Goal: Transaction & Acquisition: Purchase product/service

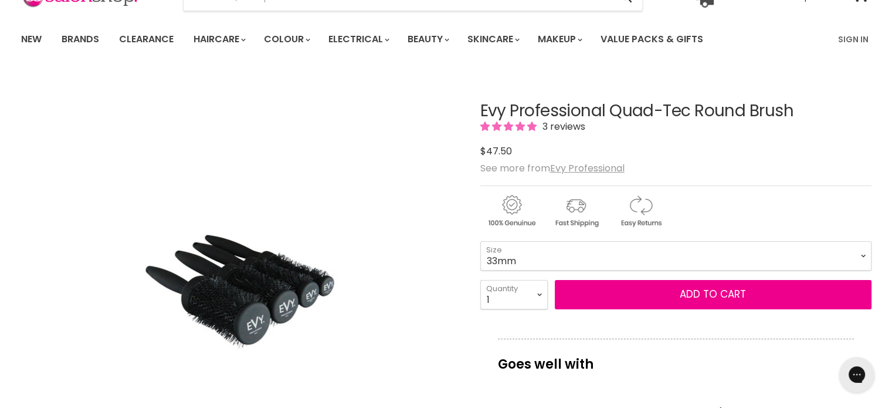
scroll to position [68, 0]
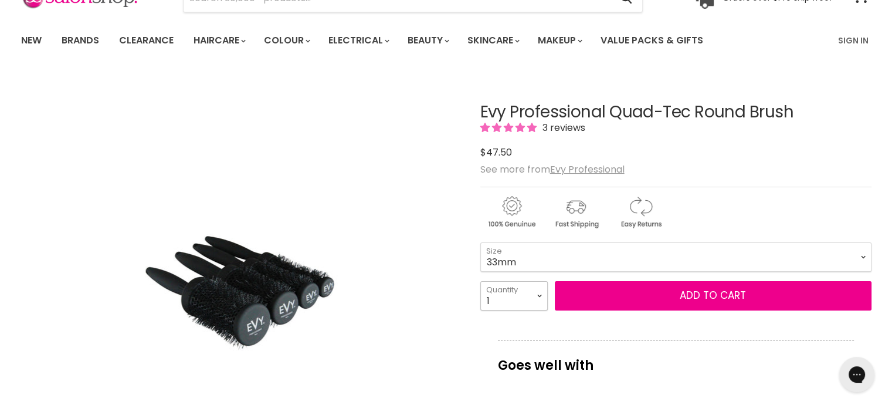
click at [535, 294] on select "1 2 3 4 5 6 7 8 9 10+" at bounding box center [513, 295] width 67 height 29
select select "8"
click at [480, 281] on select "1 2 3 4 5 6 7 8 9 10+" at bounding box center [513, 295] width 67 height 29
type input "8"
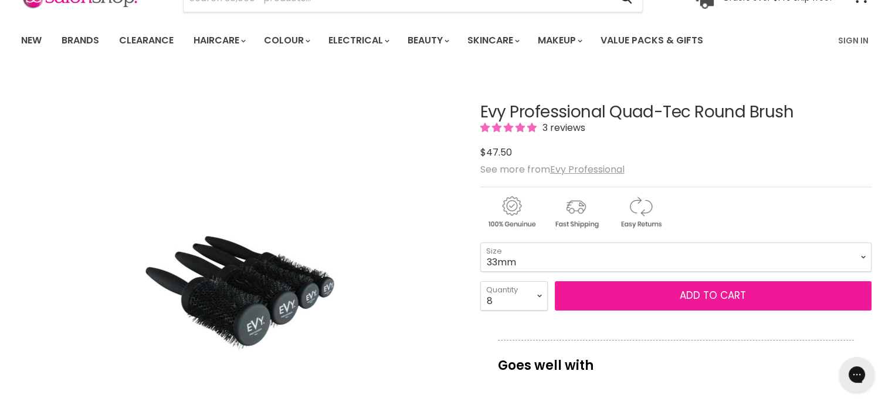
click at [612, 286] on button "Add to cart" at bounding box center [713, 295] width 317 height 29
click at [696, 294] on span "Add to cart" at bounding box center [713, 295] width 66 height 14
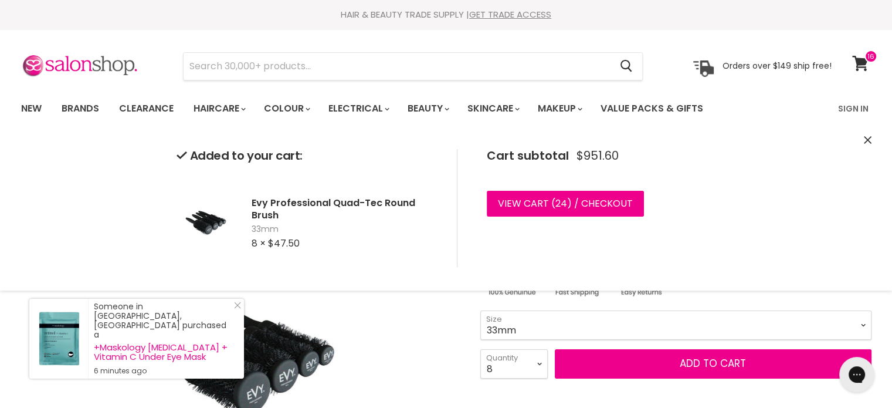
scroll to position [0, 0]
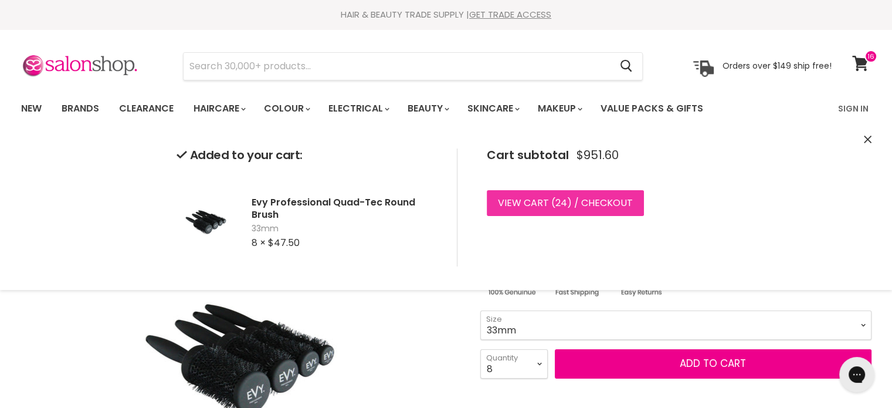
click at [624, 207] on link "View cart ( 24 ) / Checkout" at bounding box center [565, 203] width 157 height 26
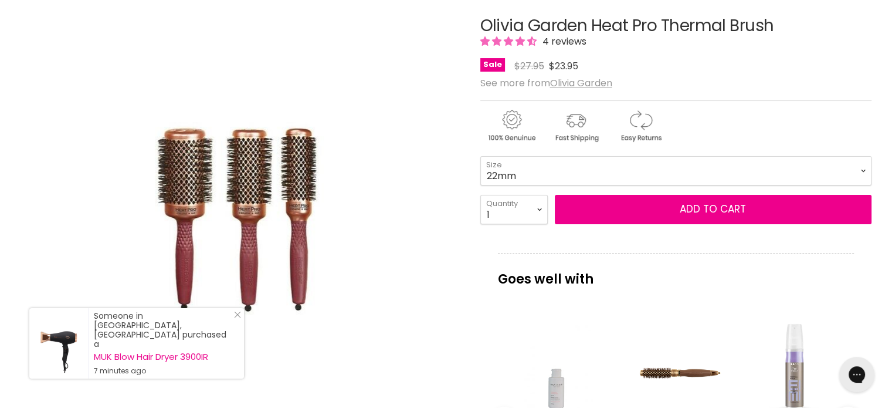
scroll to position [136, 0]
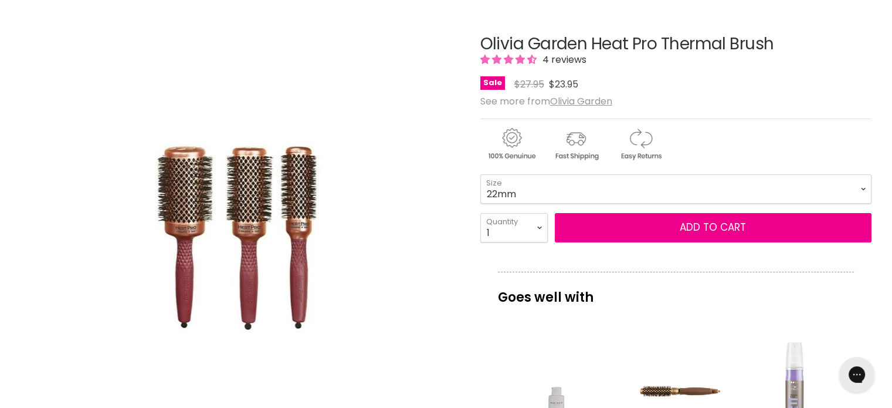
scroll to position [0, 0]
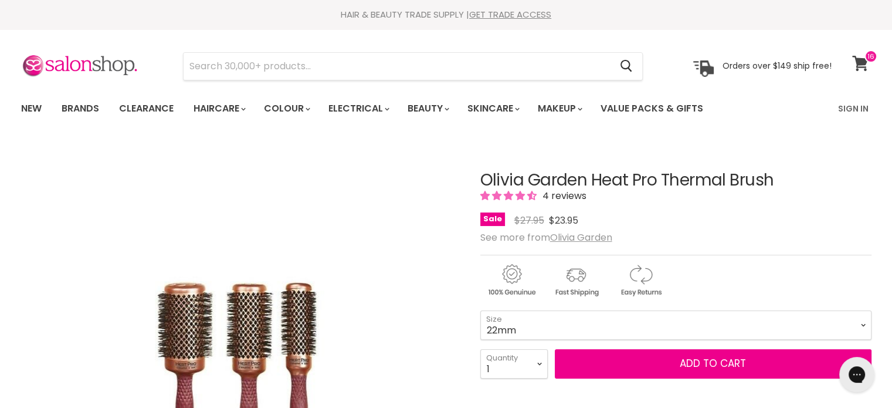
click at [861, 67] on icon at bounding box center [860, 63] width 16 height 15
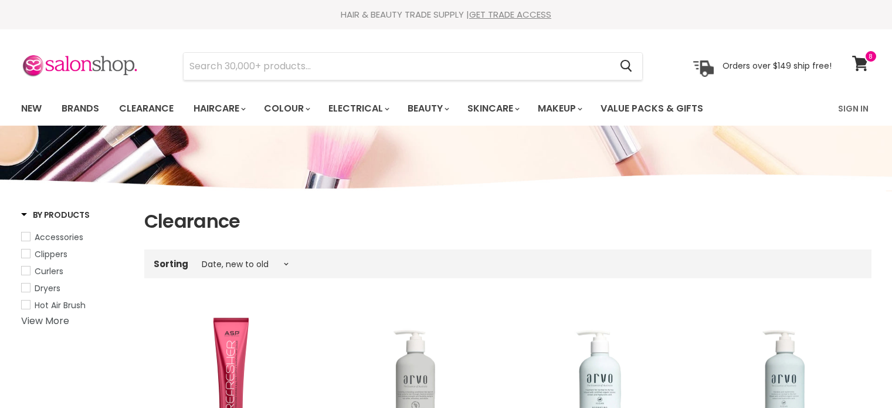
select select "created-descending"
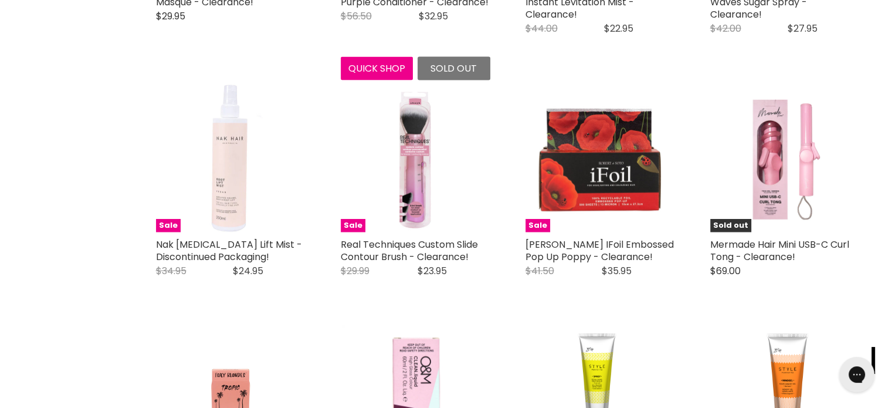
scroll to position [2683, 0]
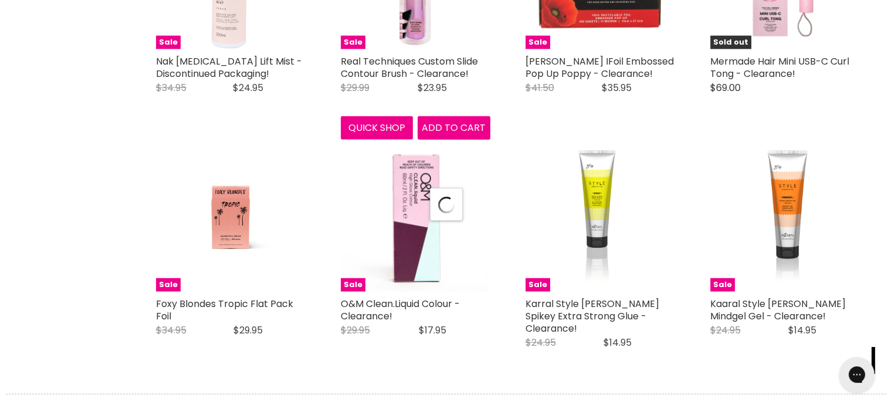
select select "created-descending"
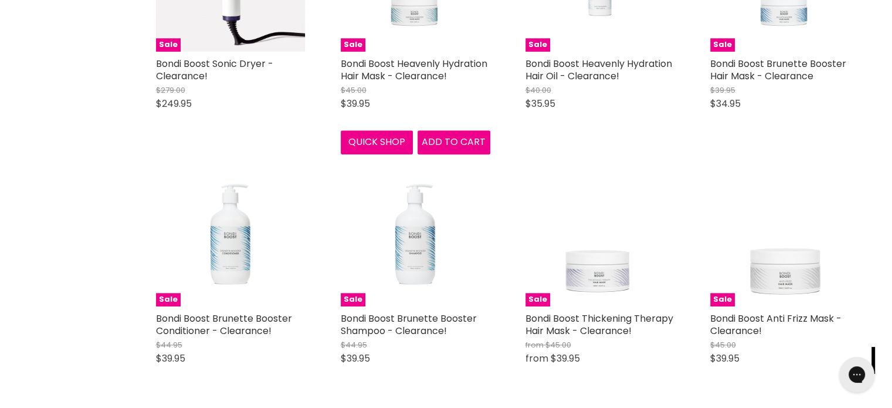
scroll to position [5709, 0]
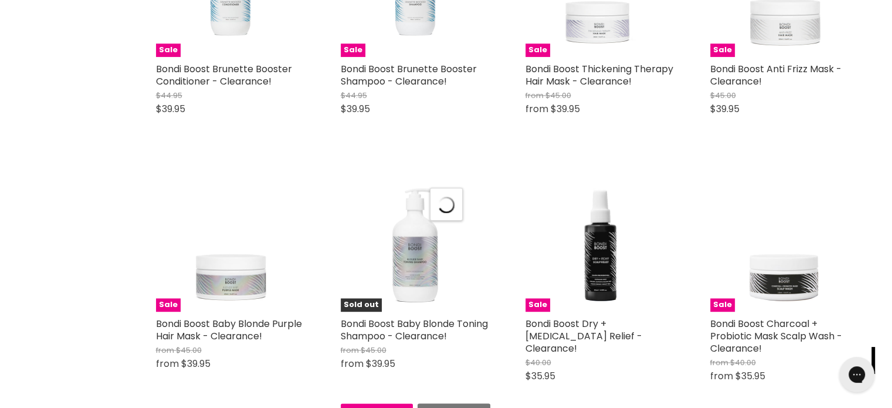
scroll to position [5955, 0]
select select "created-descending"
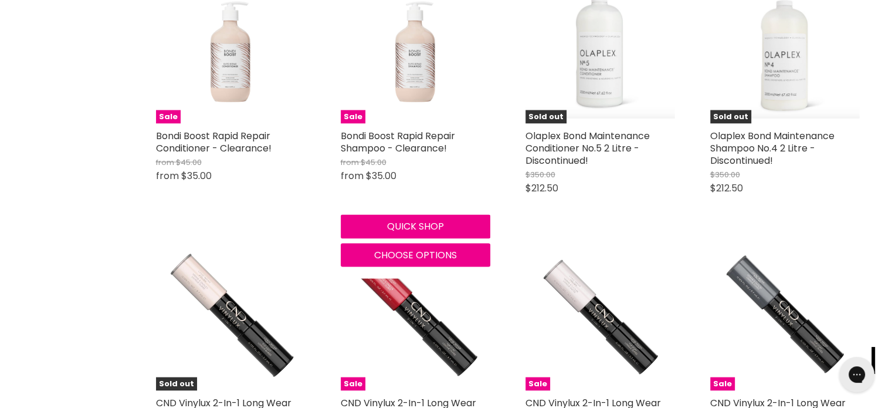
scroll to position [6764, 0]
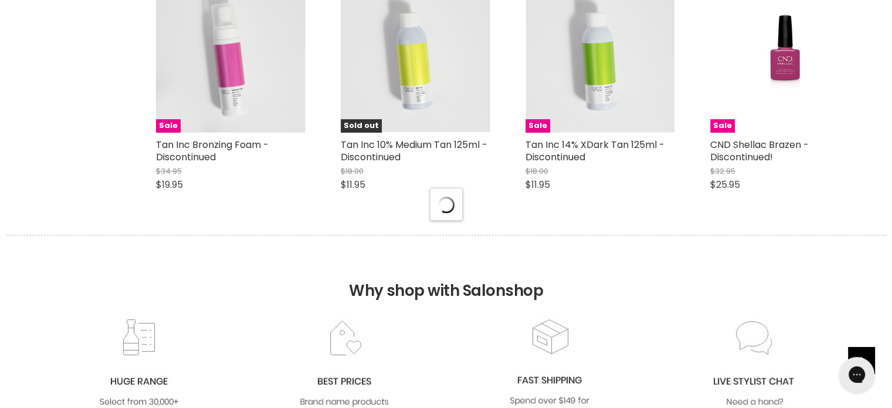
select select "created-descending"
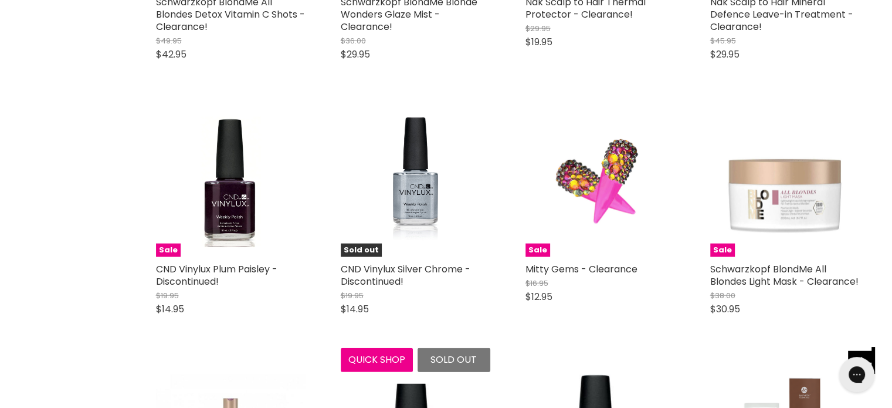
scroll to position [11773, 0]
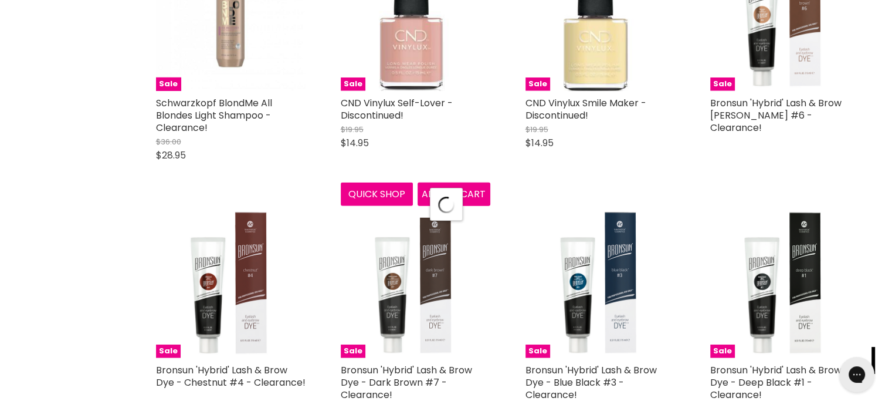
scroll to position [12195, 0]
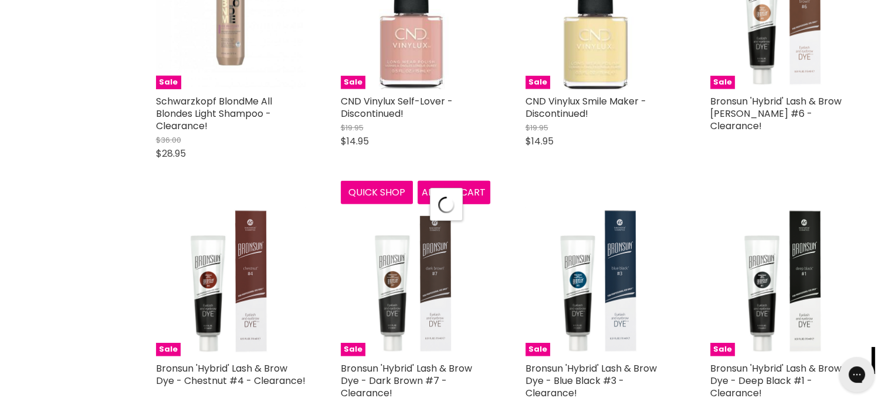
select select "created-descending"
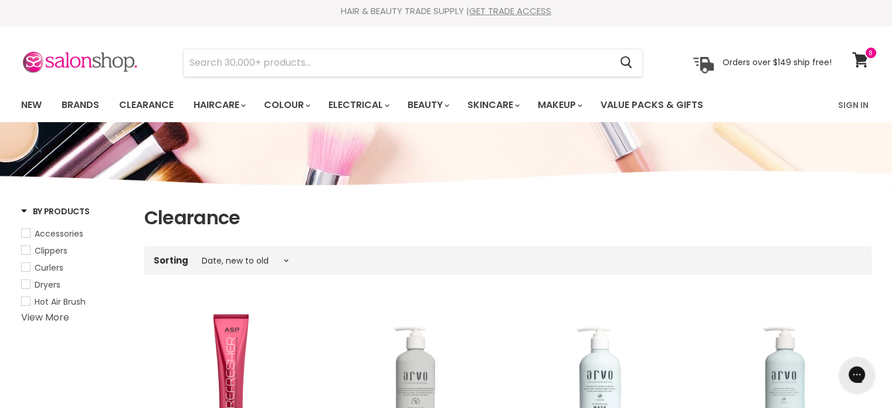
scroll to position [0, 0]
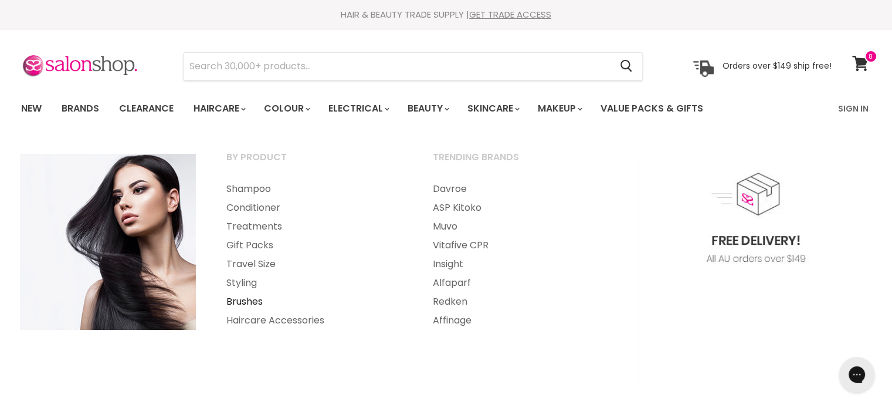
click at [255, 300] on link "Brushes" at bounding box center [314, 301] width 204 height 19
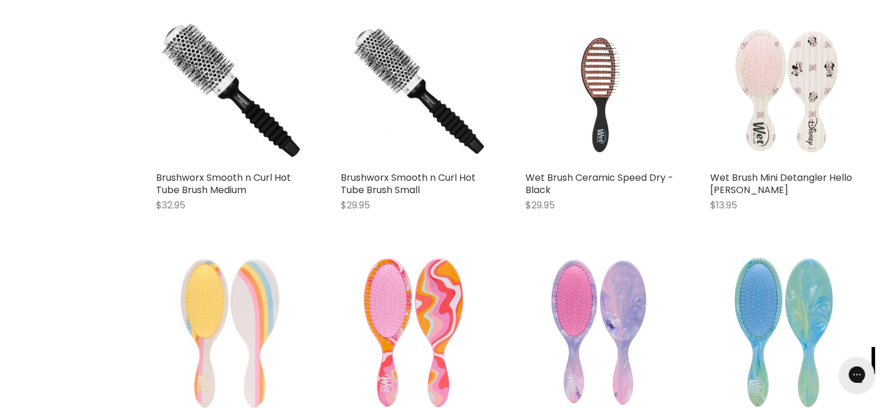
scroll to position [2249, 0]
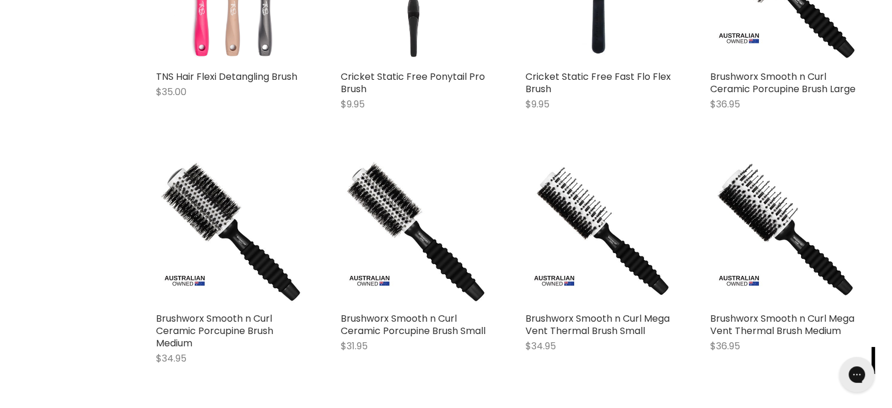
scroll to position [3411, 0]
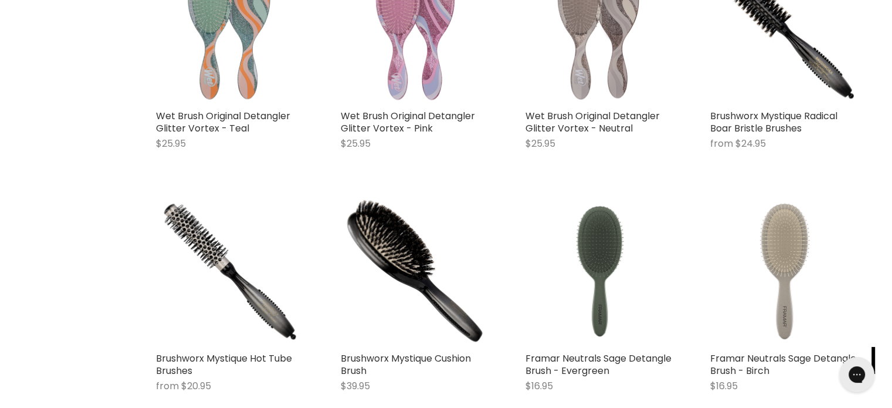
scroll to position [8420, 0]
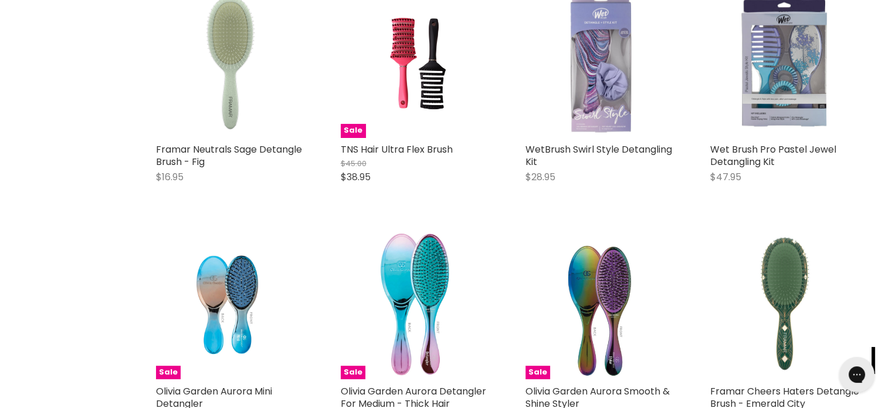
scroll to position [8869, 0]
